Goal: Transaction & Acquisition: Book appointment/travel/reservation

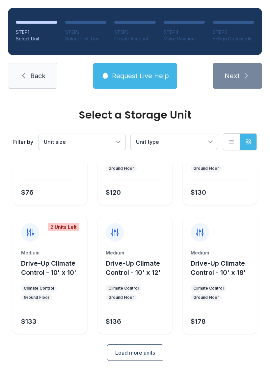
scroll to position [78, 0]
click at [140, 354] on span "Load more units" at bounding box center [135, 353] width 40 height 8
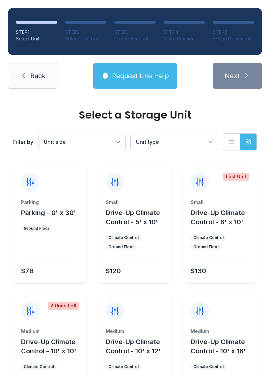
scroll to position [1, 0]
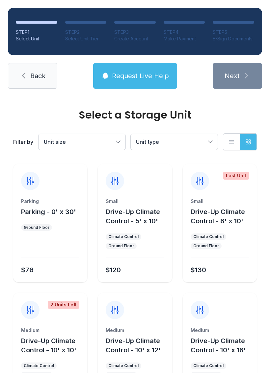
click at [33, 197] on div "Parking Parking - 0' x 30' Ground Floor $76" at bounding box center [50, 223] width 74 height 119
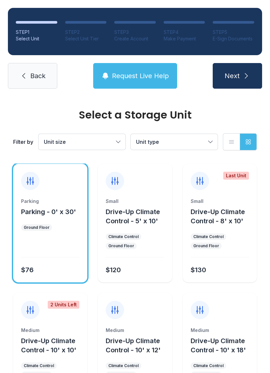
click at [238, 68] on button "Next" at bounding box center [236, 76] width 49 height 26
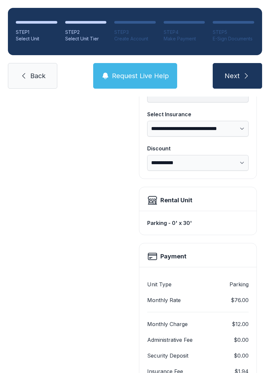
scroll to position [90, 0]
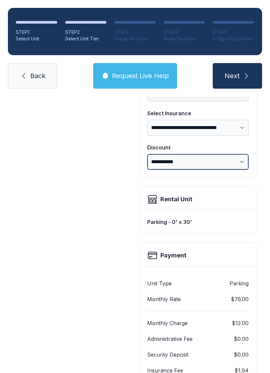
click at [155, 159] on select "**********" at bounding box center [197, 162] width 101 height 16
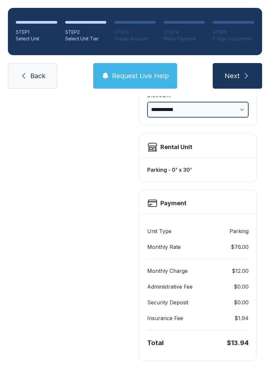
scroll to position [142, 0]
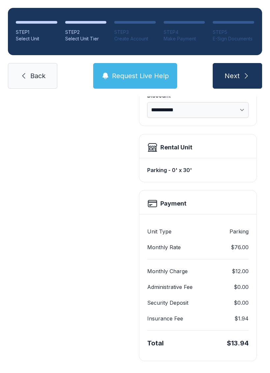
click at [240, 78] on button "Next" at bounding box center [236, 76] width 49 height 26
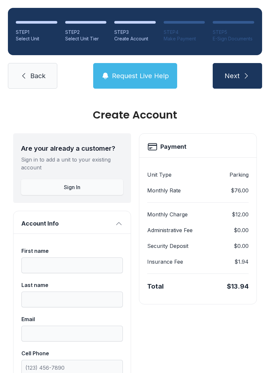
click at [136, 71] on span "Request Live Help" at bounding box center [140, 75] width 57 height 9
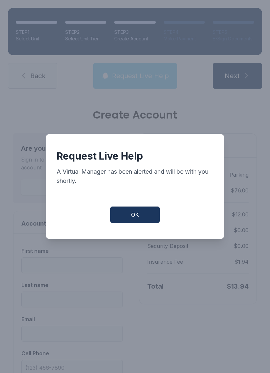
click at [134, 223] on button "OK" at bounding box center [134, 215] width 49 height 16
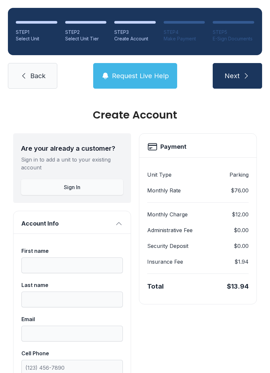
click at [118, 83] on button "Request Live Help" at bounding box center [135, 76] width 84 height 26
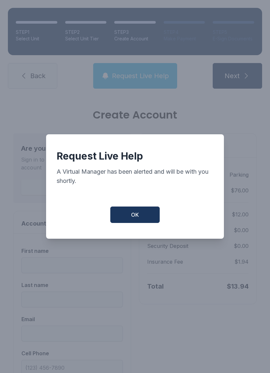
click at [128, 223] on button "OK" at bounding box center [134, 215] width 49 height 16
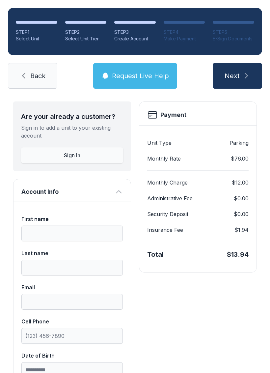
scroll to position [33, 0]
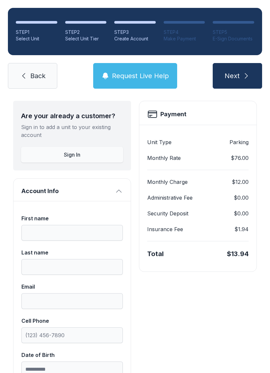
click at [241, 70] on button "Next" at bounding box center [236, 76] width 49 height 26
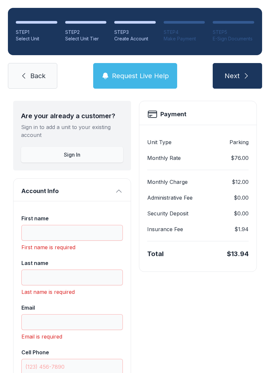
click at [242, 71] on button "Next" at bounding box center [236, 76] width 49 height 26
click at [35, 76] on span "Back" at bounding box center [37, 75] width 15 height 9
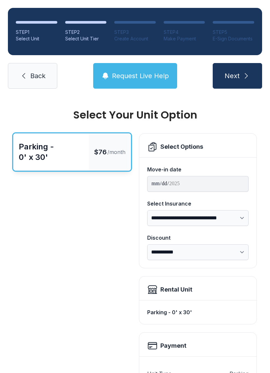
click at [38, 70] on link "Back" at bounding box center [32, 76] width 49 height 26
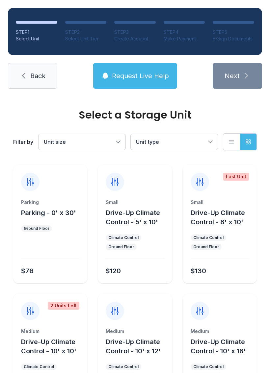
click at [86, 28] on li "STEP 2 Select Unit Tier" at bounding box center [85, 31] width 41 height 21
click at [125, 81] on button "Request Live Help" at bounding box center [135, 76] width 84 height 26
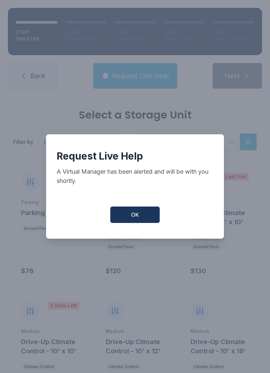
click at [143, 220] on button "OK" at bounding box center [134, 215] width 49 height 16
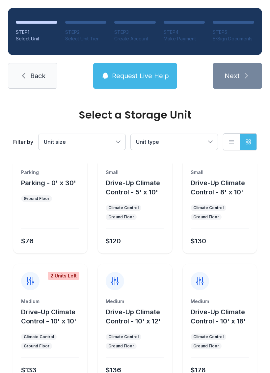
scroll to position [34, 0]
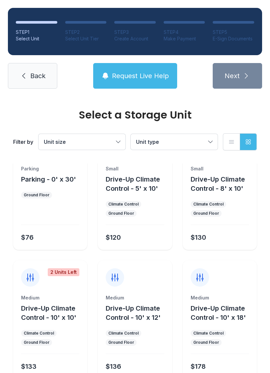
click at [114, 149] on button "Unit size" at bounding box center [81, 142] width 87 height 16
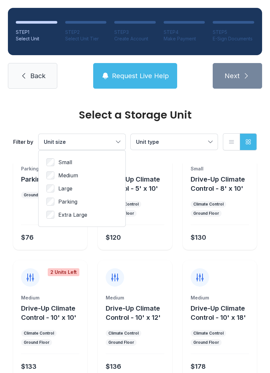
click at [70, 205] on span "Parking" at bounding box center [67, 202] width 19 height 8
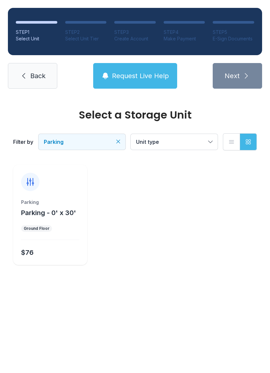
click at [48, 243] on div "Parking Parking - 0' x 30' Ground Floor $76" at bounding box center [50, 232] width 74 height 66
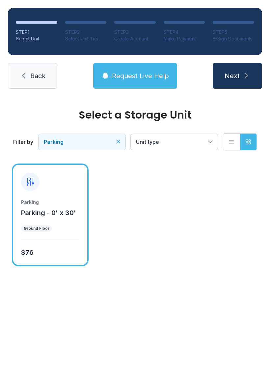
click at [226, 85] on button "Next" at bounding box center [236, 76] width 49 height 26
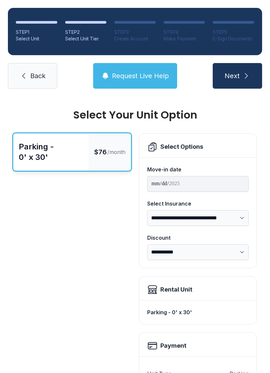
click at [233, 75] on span "Next" at bounding box center [231, 75] width 15 height 9
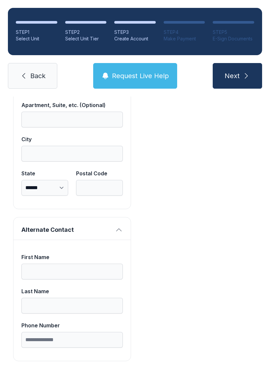
scroll to position [563, 0]
click at [148, 75] on span "Request Live Help" at bounding box center [140, 75] width 57 height 9
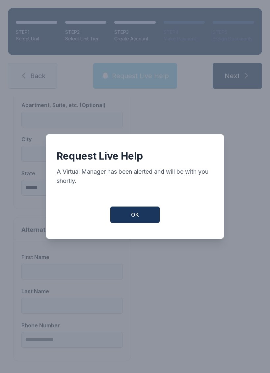
click at [148, 75] on div "Request Live Help A Virtual Manager has been alerted and will be with you short…" at bounding box center [135, 186] width 270 height 373
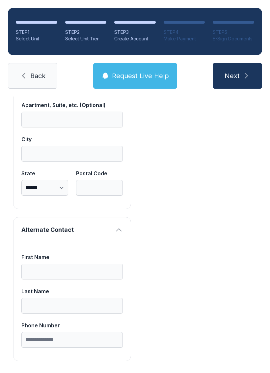
click at [155, 80] on span "Request Live Help" at bounding box center [140, 75] width 57 height 9
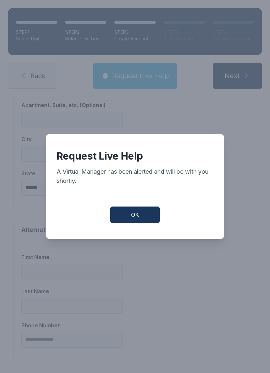
click at [132, 219] on span "OK" at bounding box center [135, 215] width 8 height 8
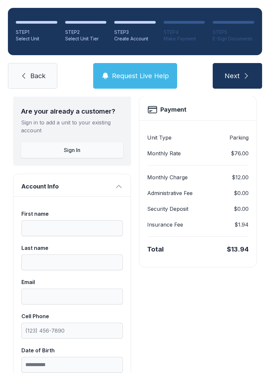
click at [134, 88] on button "Request Live Help" at bounding box center [135, 76] width 84 height 26
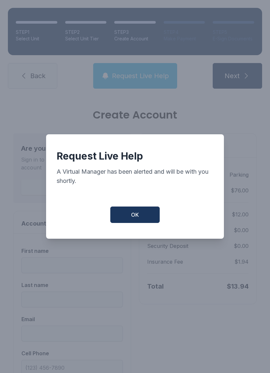
scroll to position [0, 0]
click at [129, 217] on button "OK" at bounding box center [134, 215] width 49 height 16
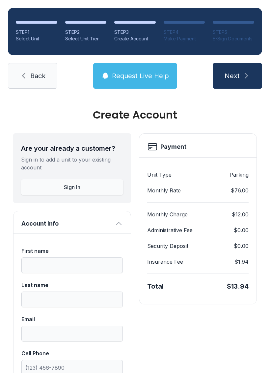
scroll to position [0, 0]
click at [229, 75] on span "Next" at bounding box center [231, 75] width 15 height 9
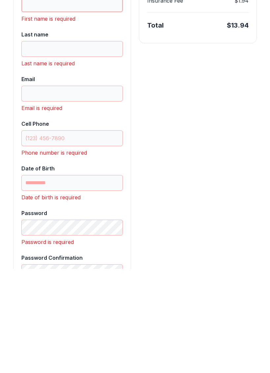
scroll to position [158, 0]
